Goal: Transaction & Acquisition: Purchase product/service

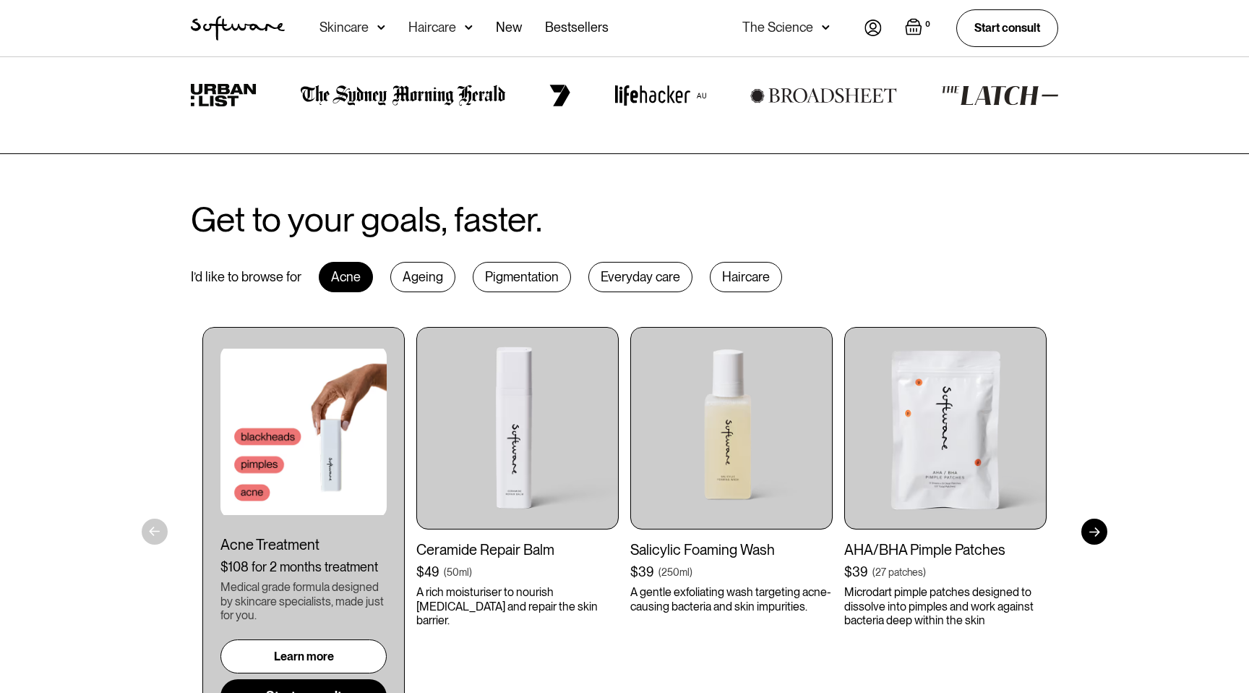
scroll to position [677, 0]
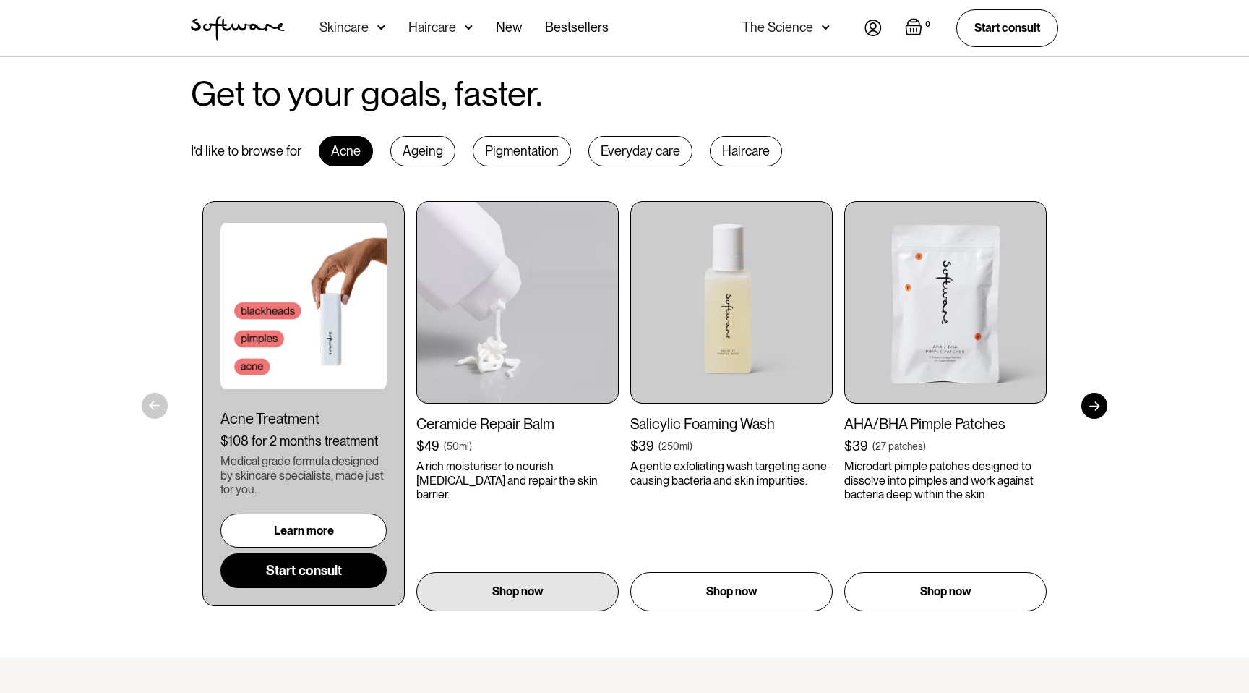
click at [551, 372] on img at bounding box center [517, 302] width 202 height 202
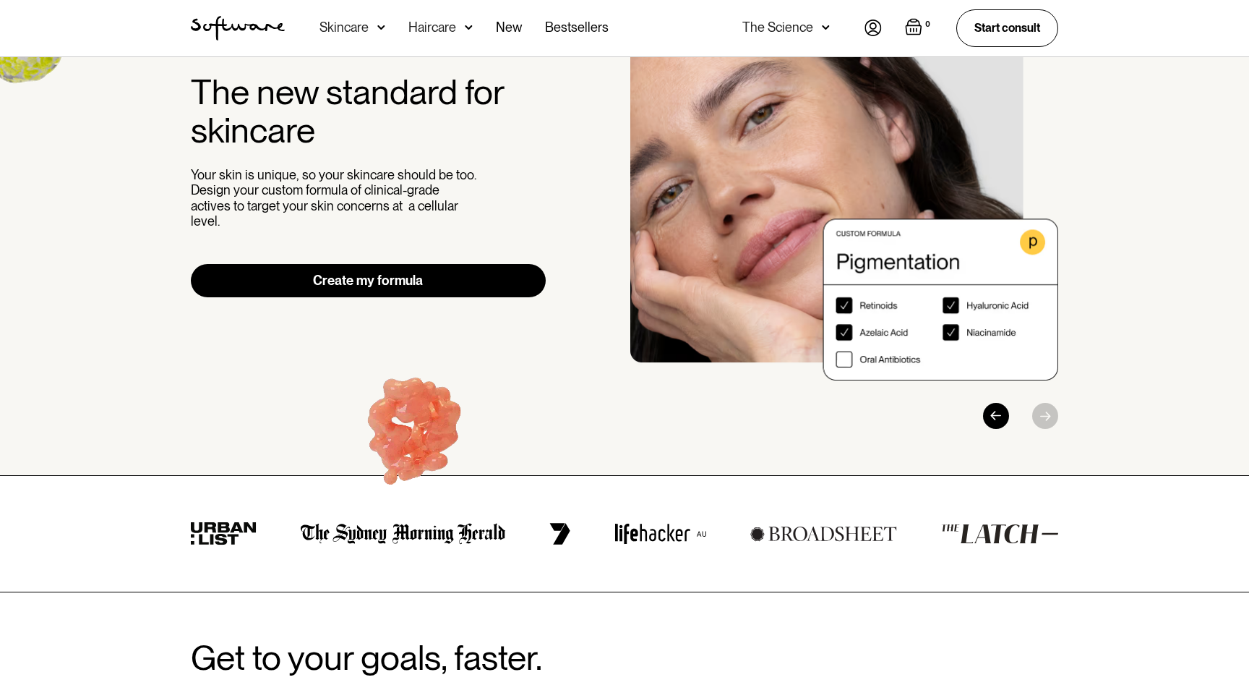
scroll to position [0, 0]
